Goal: Navigation & Orientation: Find specific page/section

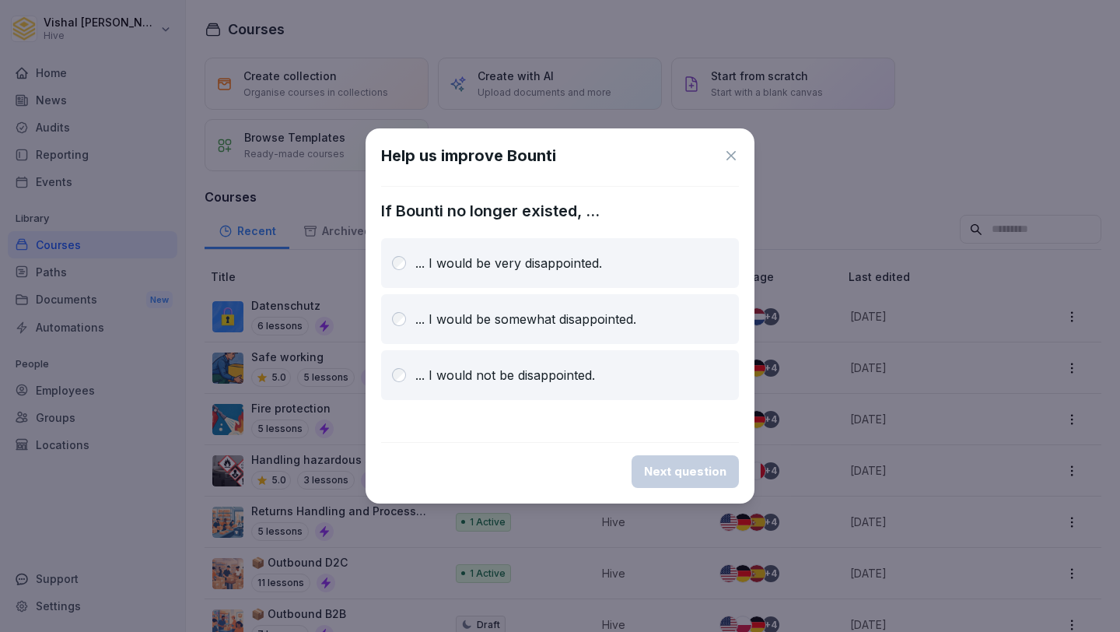
click at [727, 154] on icon at bounding box center [731, 156] width 16 height 16
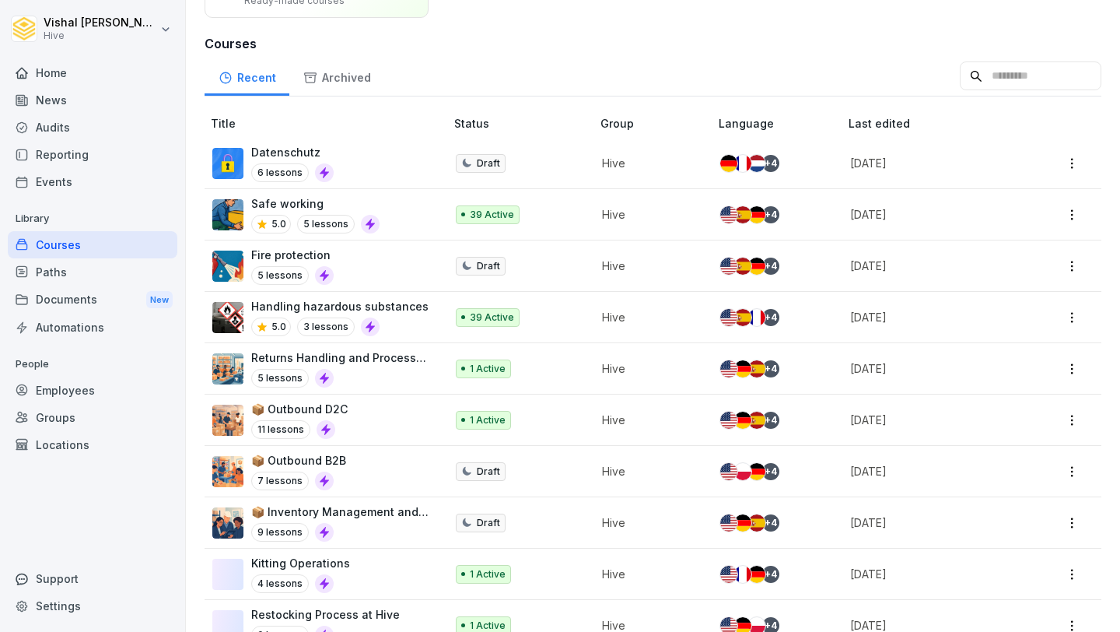
scroll to position [184, 0]
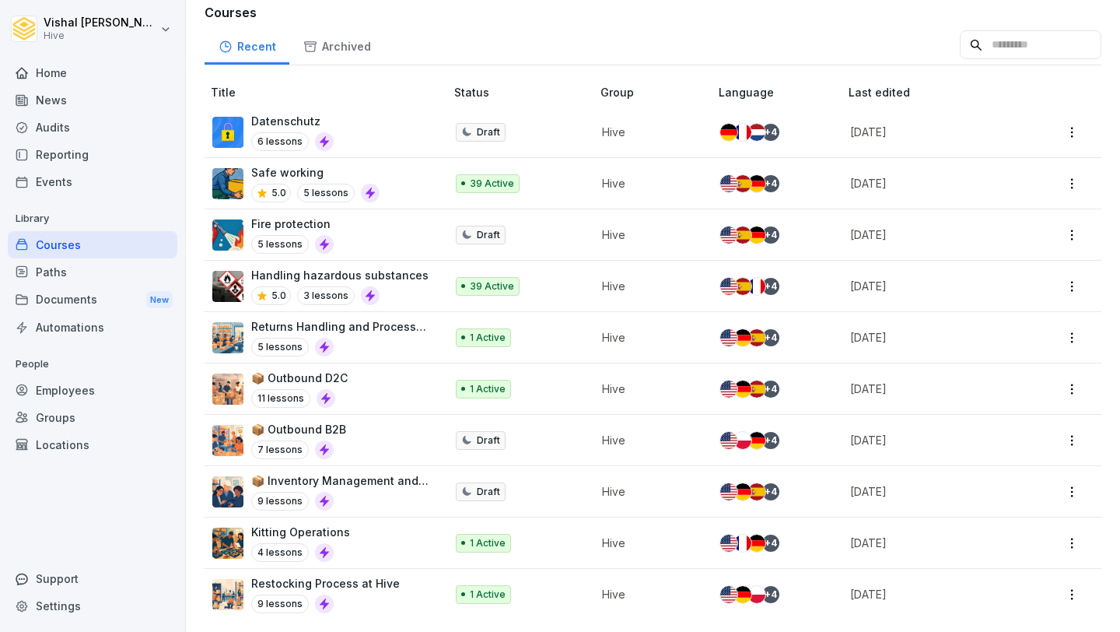
click at [112, 75] on div "Home" at bounding box center [93, 72] width 170 height 27
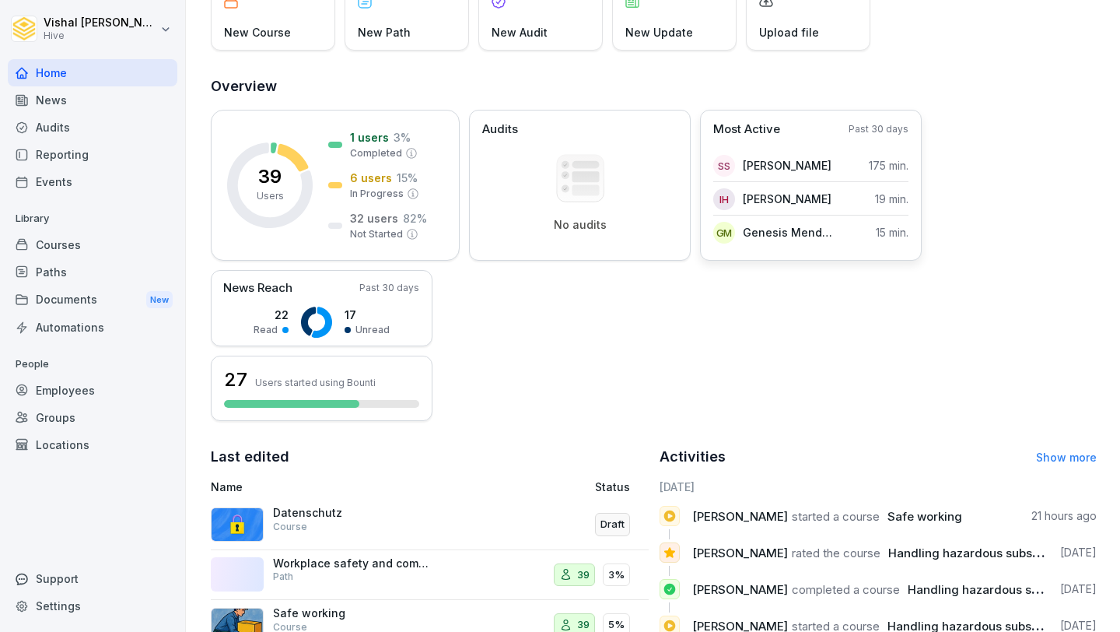
scroll to position [124, 0]
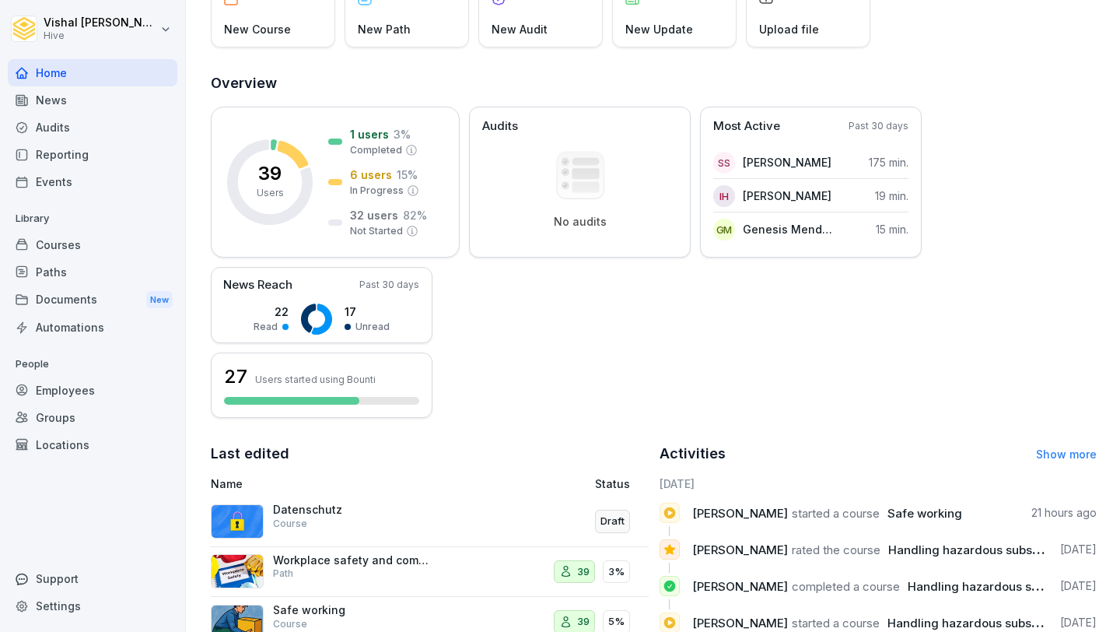
click at [61, 104] on div "News" at bounding box center [93, 99] width 170 height 27
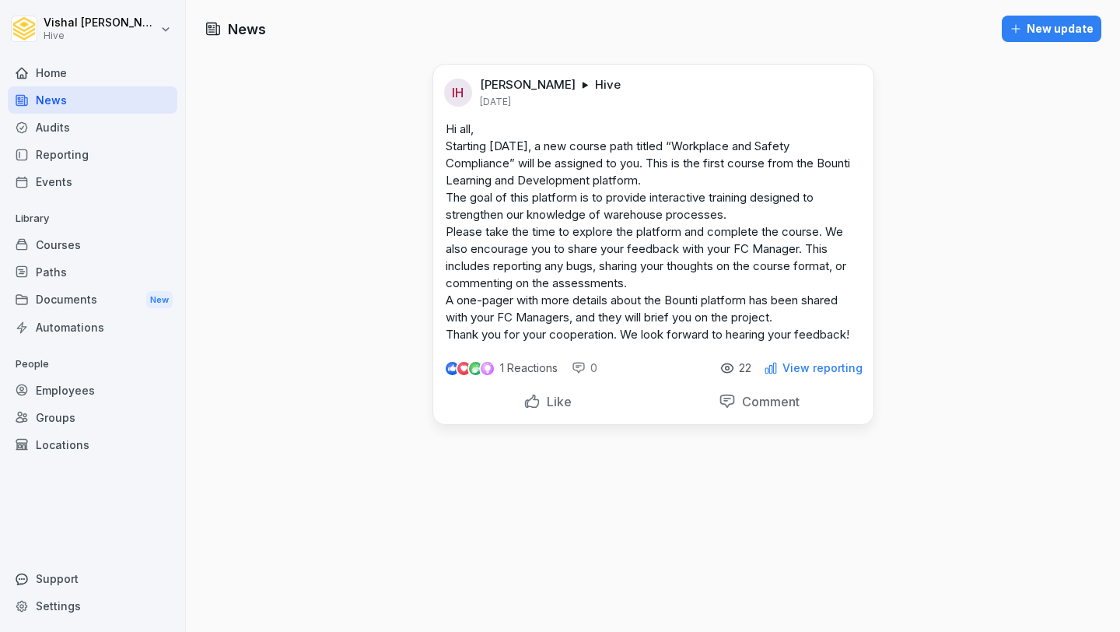
click at [795, 374] on p "View reporting" at bounding box center [823, 368] width 80 height 12
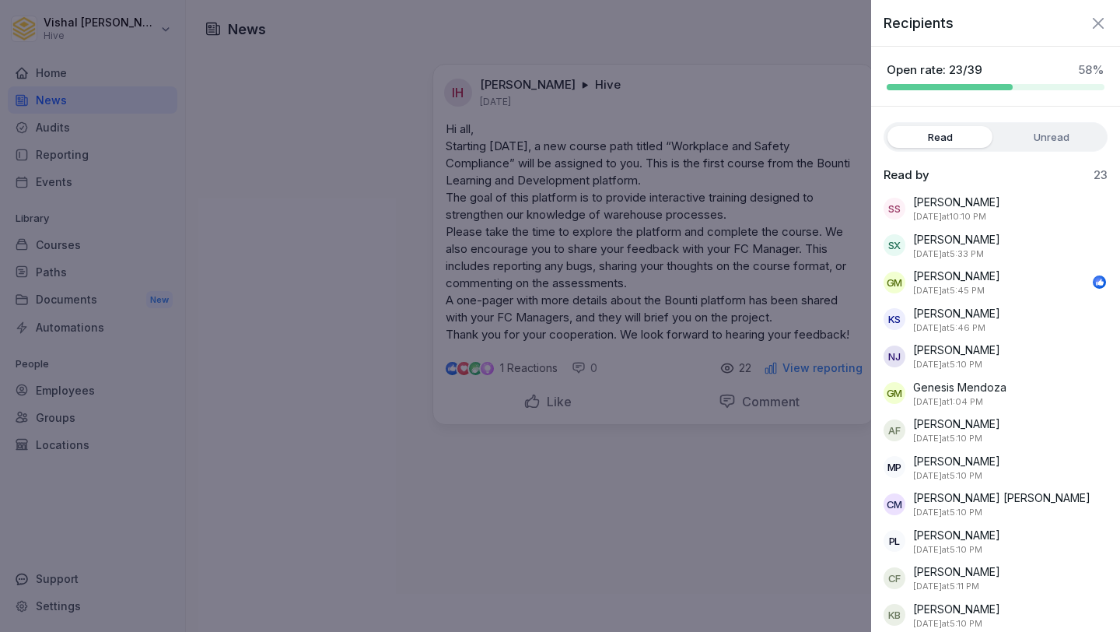
click at [1102, 28] on icon "button" at bounding box center [1098, 23] width 19 height 19
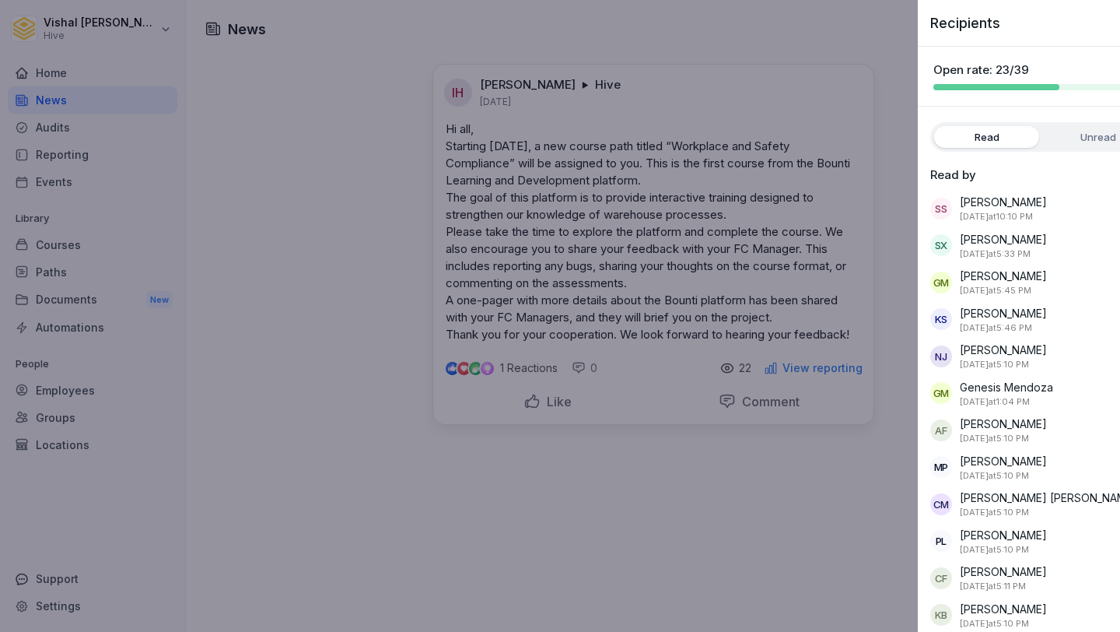
click at [1102, 28] on div "Recipients" at bounding box center [1042, 16] width 249 height 33
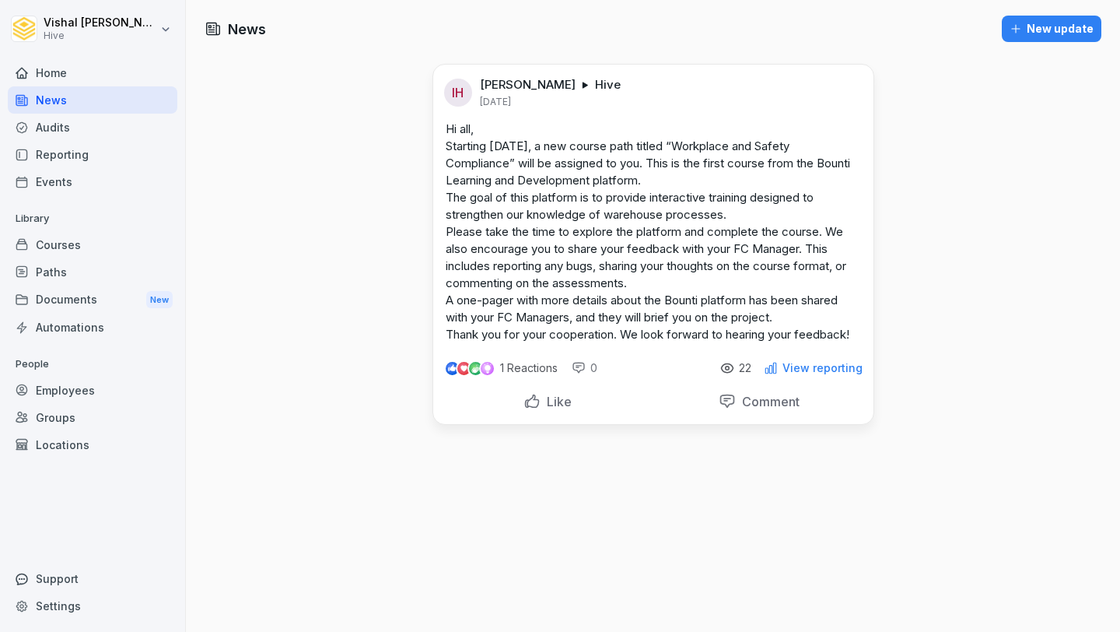
click at [82, 248] on div "Courses" at bounding box center [93, 244] width 170 height 27
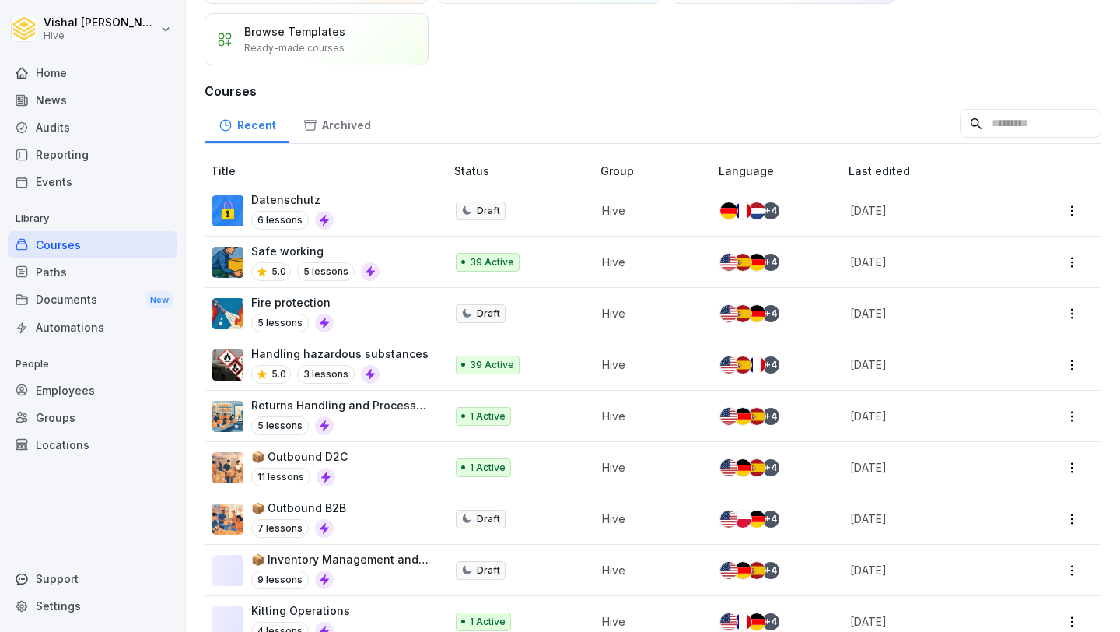
scroll to position [184, 0]
